Goal: Find specific page/section: Find specific page/section

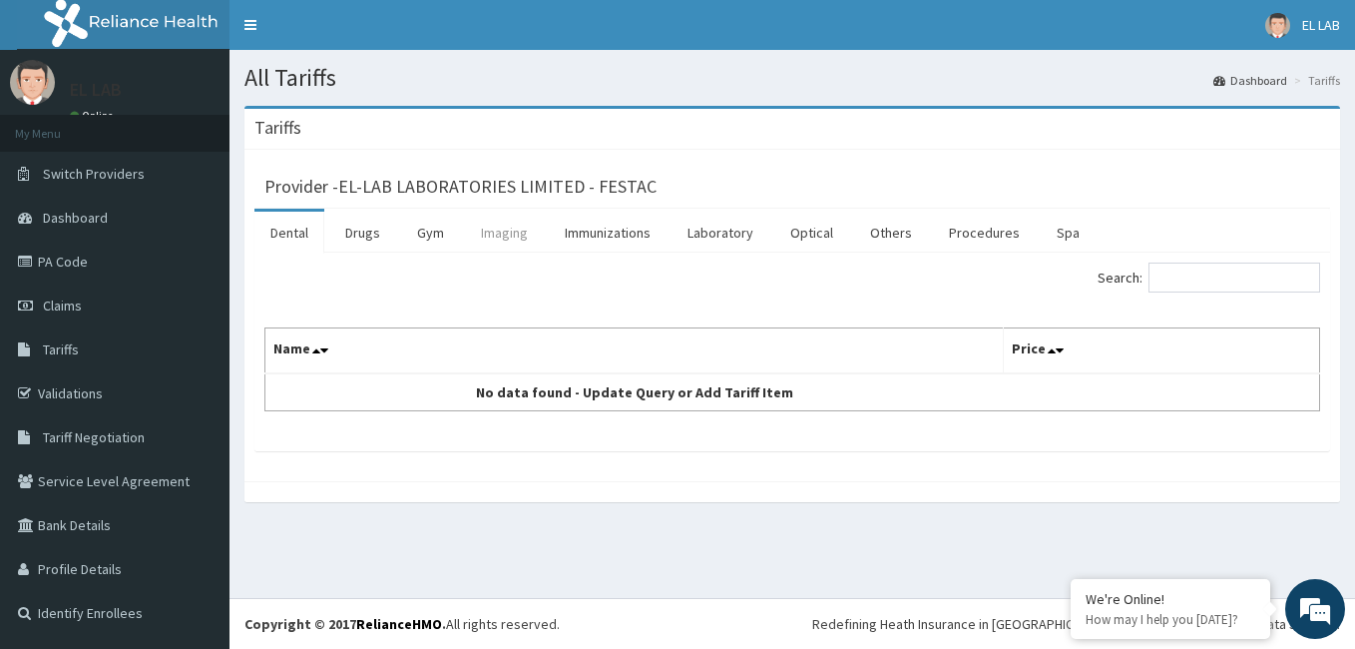
click at [503, 237] on link "Imaging" at bounding box center [504, 233] width 79 height 42
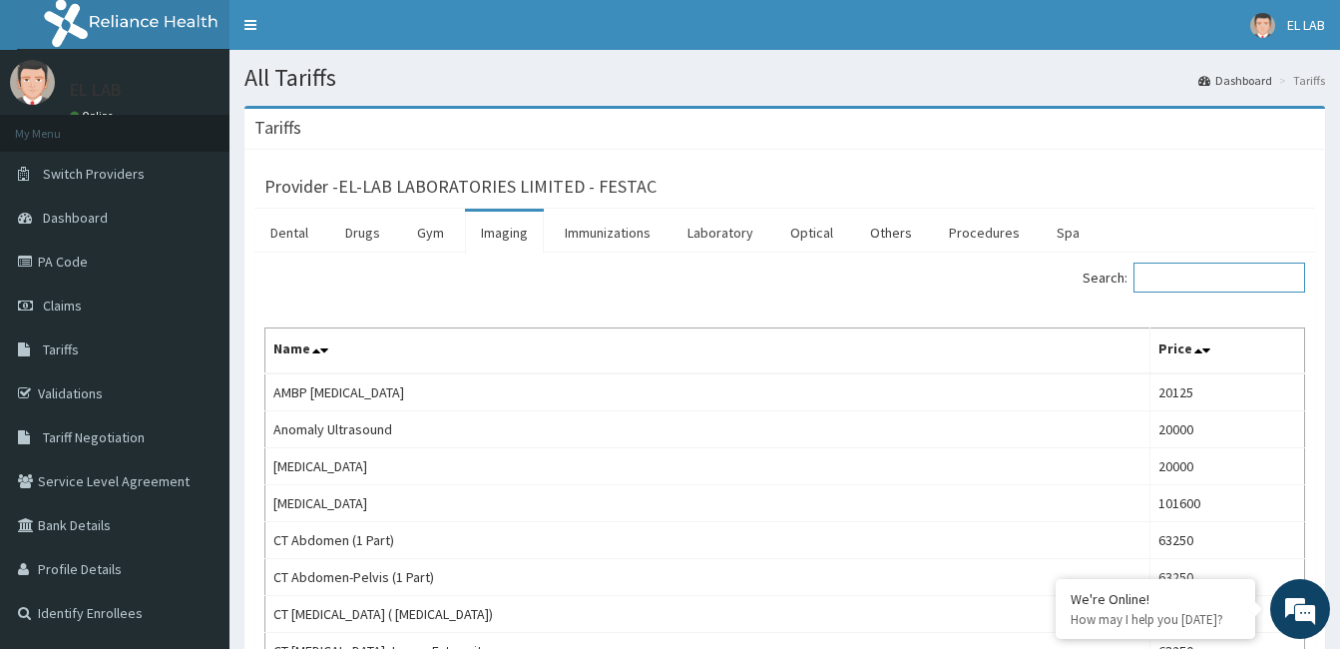
click at [1195, 272] on input "Search:" at bounding box center [1220, 278] width 172 height 30
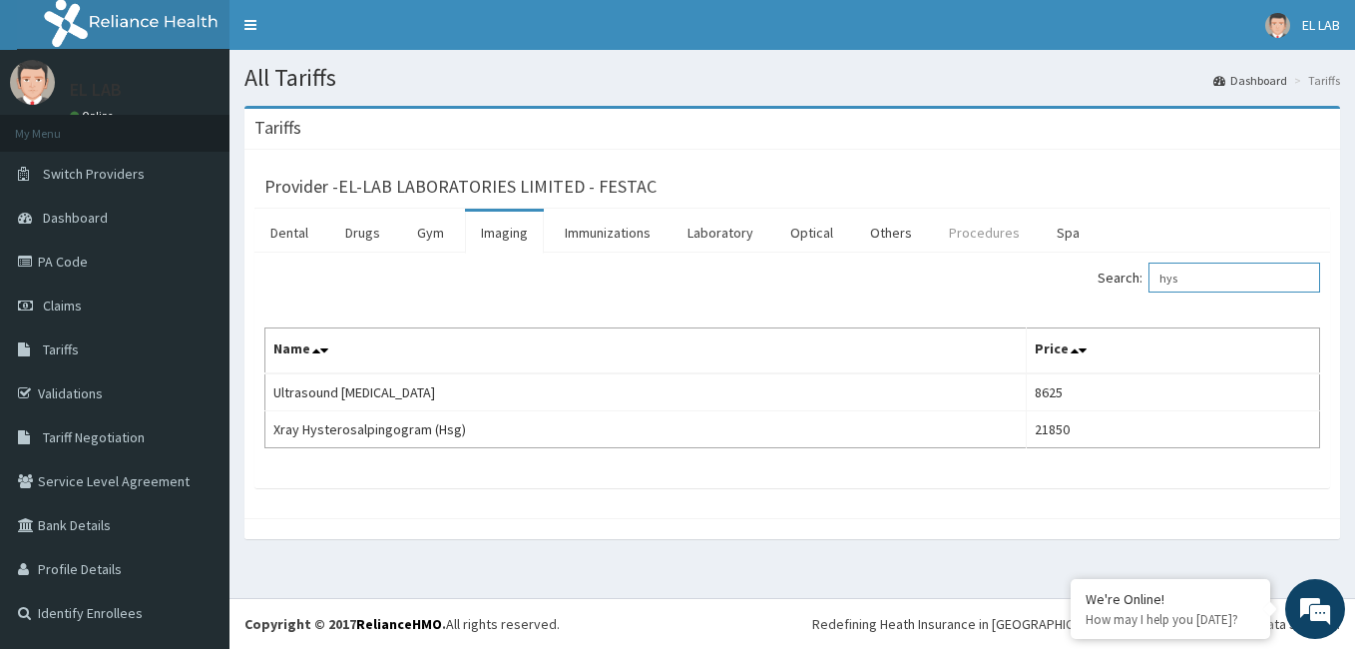
type input "hys"
click at [984, 241] on link "Procedures" at bounding box center [984, 233] width 103 height 42
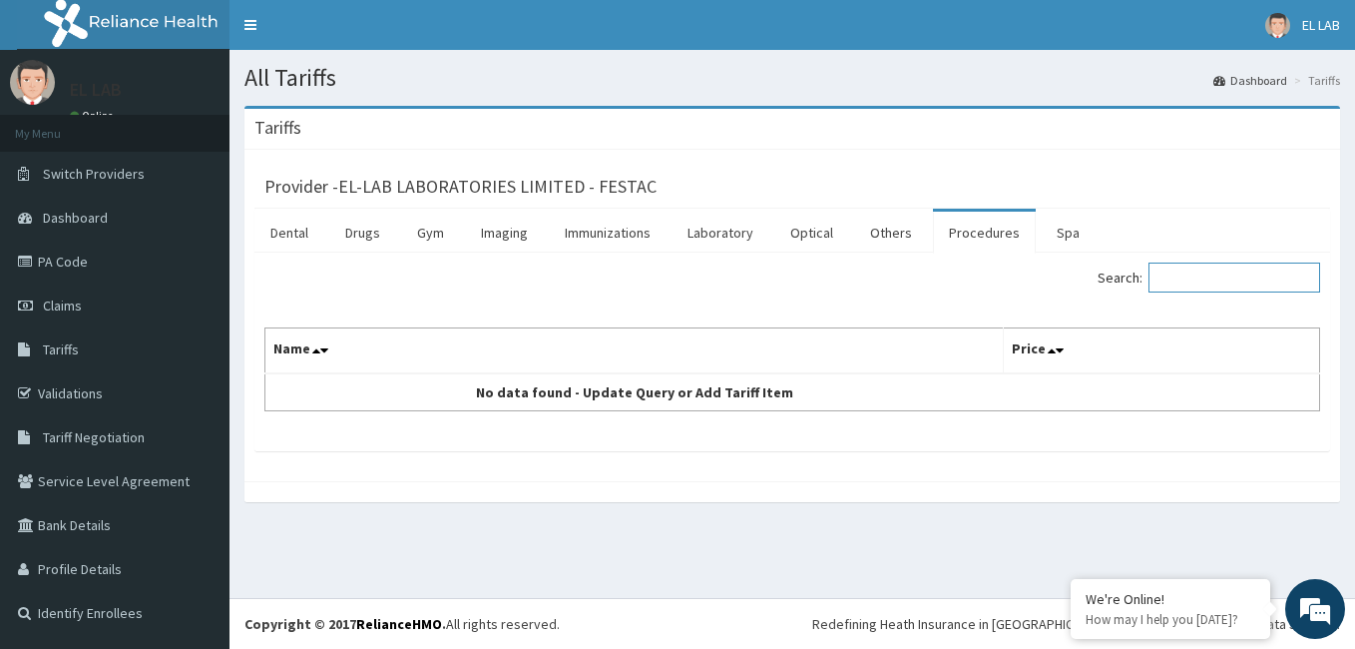
click at [1186, 275] on input "Search:" at bounding box center [1235, 278] width 172 height 30
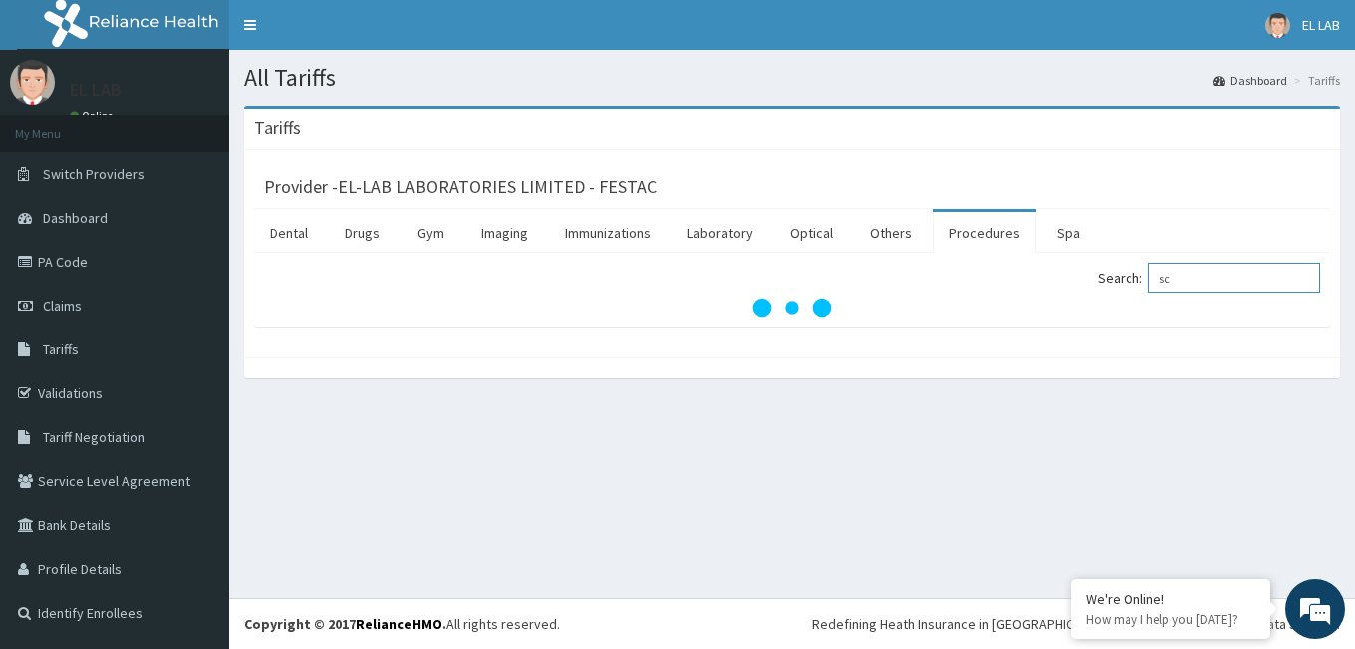
type input "s"
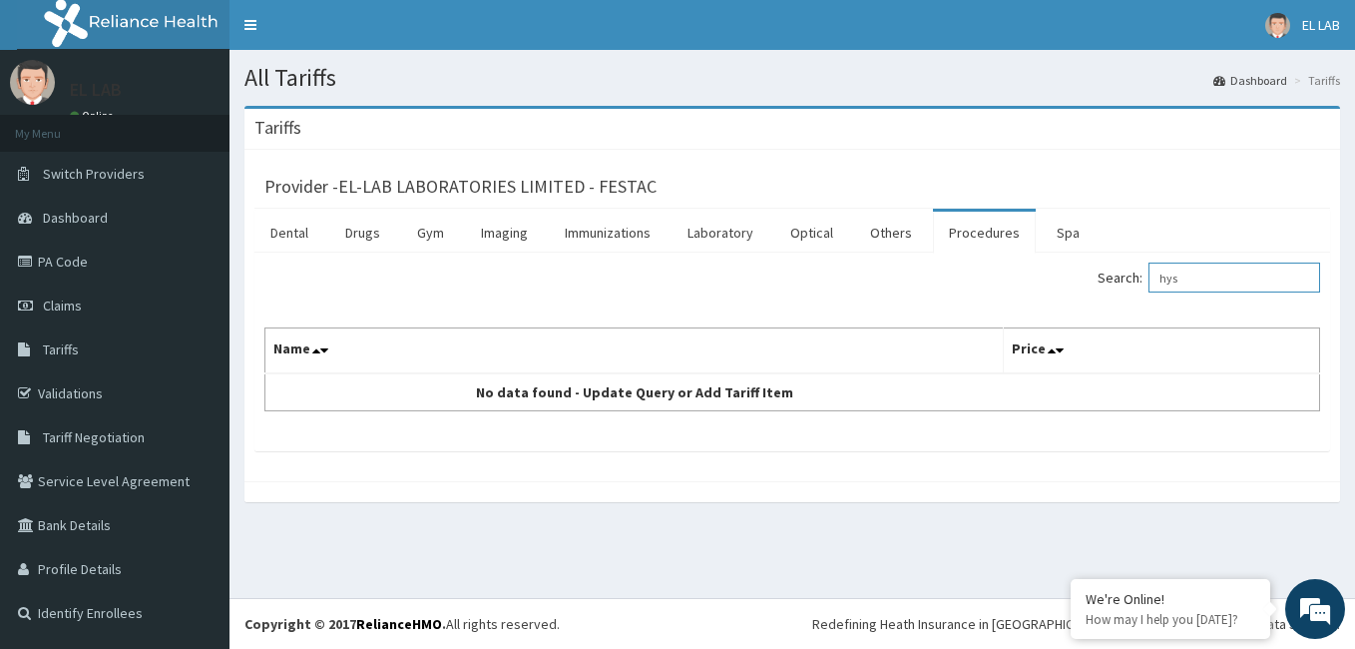
type input "hys"
